Goal: Find specific page/section: Find specific page/section

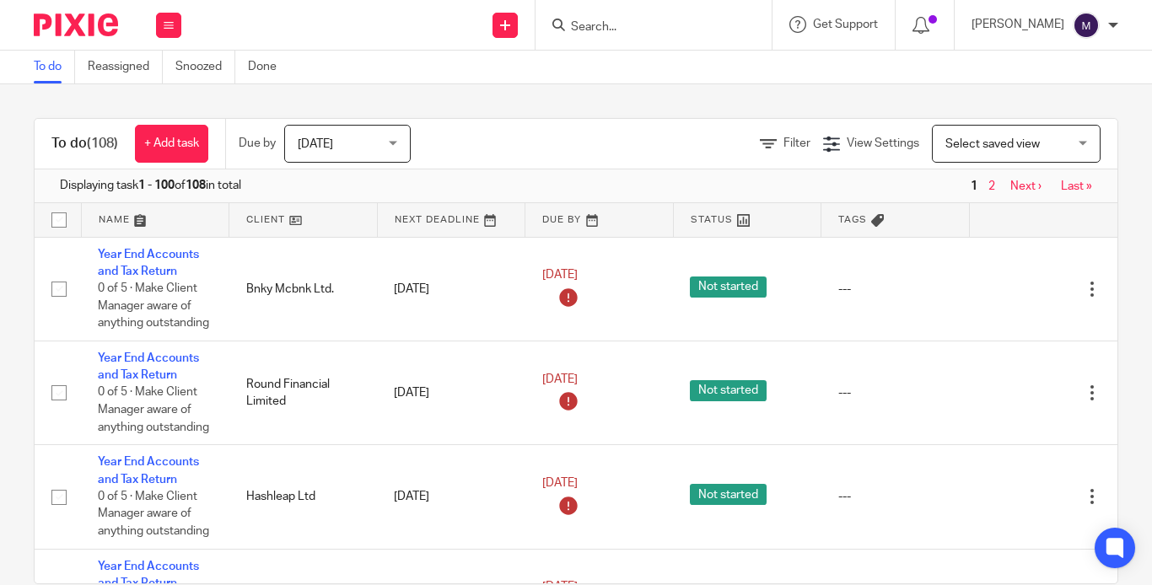
click at [652, 29] on input "Search" at bounding box center [645, 27] width 152 height 15
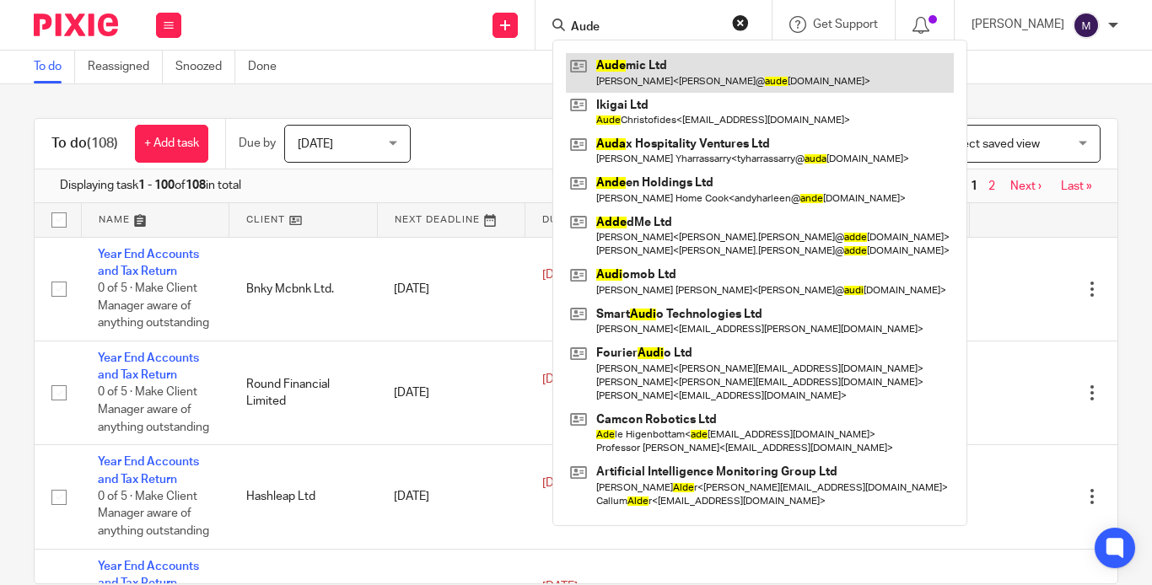
type input "Aude"
click at [674, 73] on link at bounding box center [760, 72] width 388 height 39
